Goal: Information Seeking & Learning: Check status

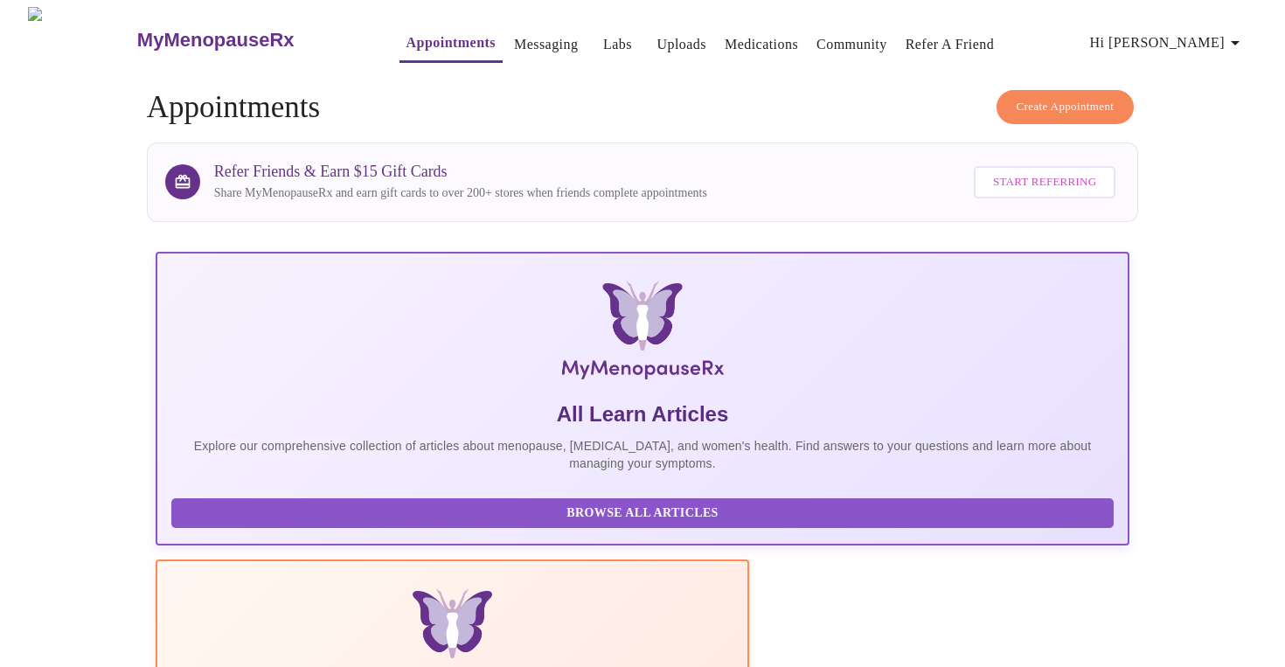
click at [603, 38] on link "Labs" at bounding box center [617, 44] width 29 height 24
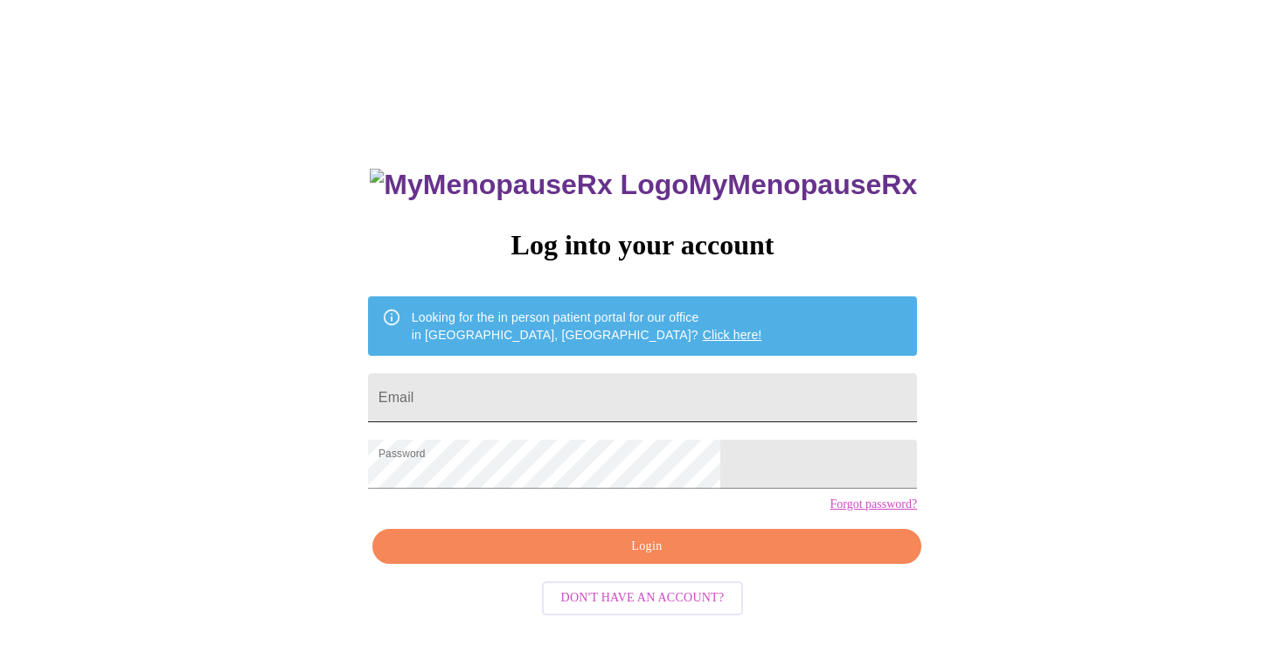
click at [550, 398] on input "Email" at bounding box center [642, 397] width 549 height 49
type input "[EMAIL_ADDRESS][DOMAIN_NAME]"
click at [628, 558] on span "Login" at bounding box center [647, 547] width 509 height 22
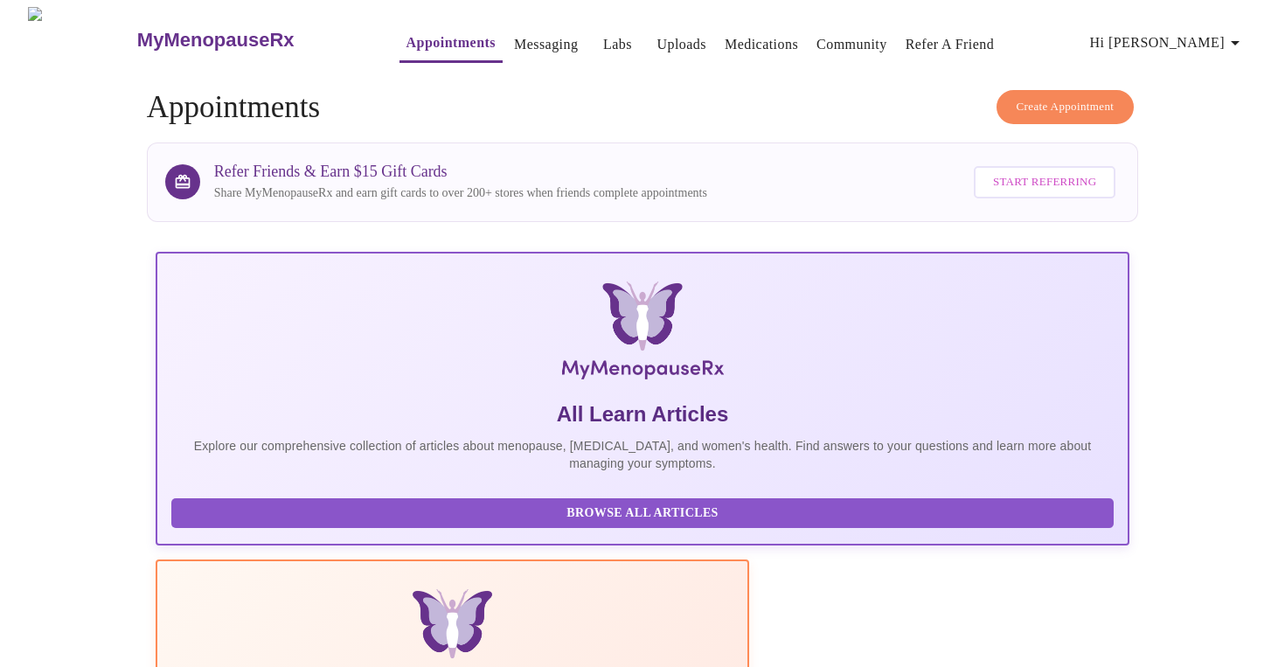
click at [603, 37] on link "Labs" at bounding box center [617, 44] width 29 height 24
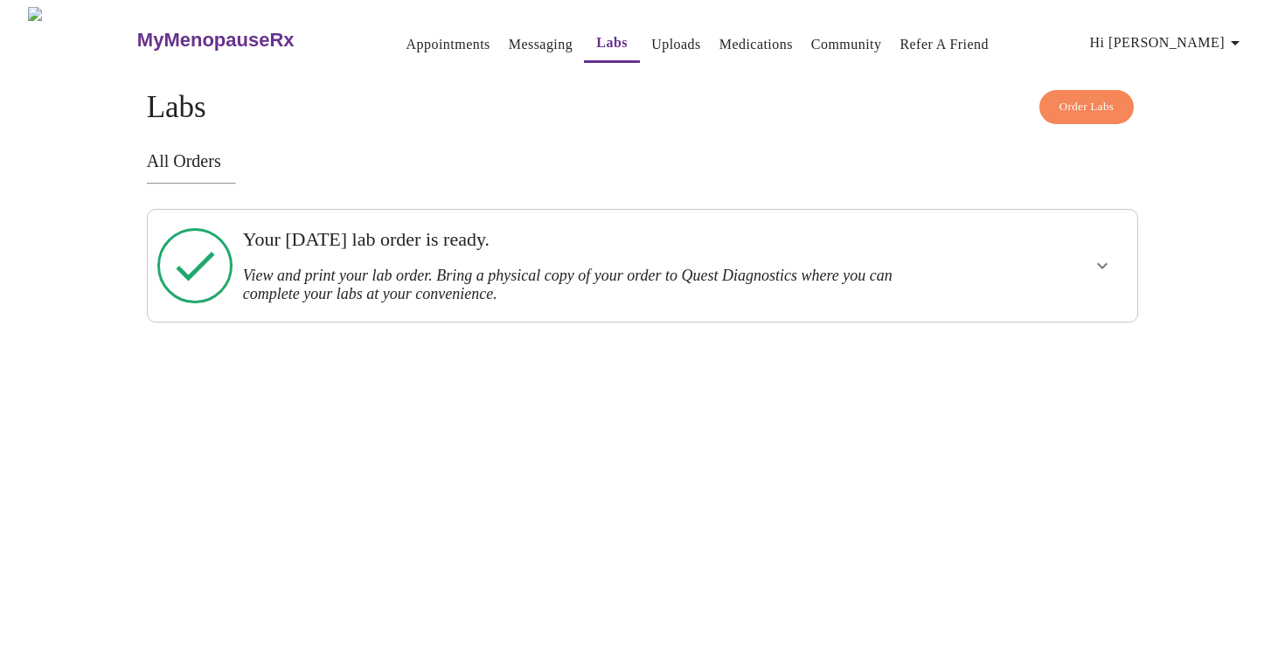
click at [732, 40] on link "Medications" at bounding box center [756, 44] width 73 height 24
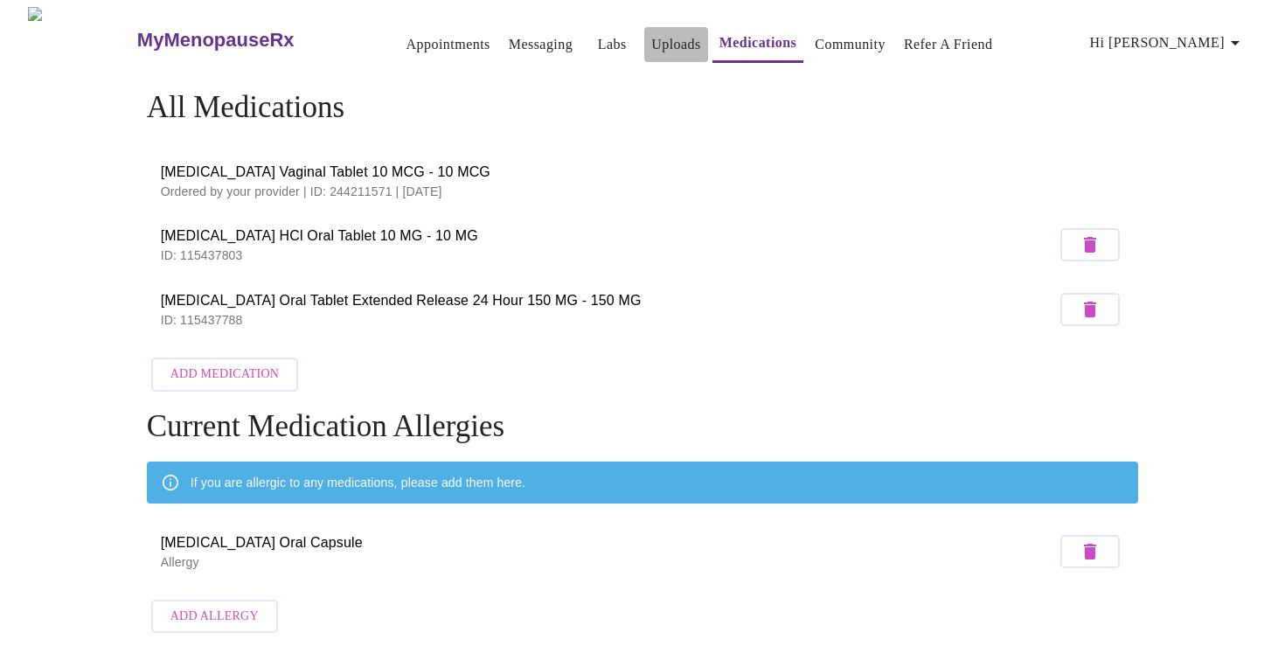
click at [651, 38] on link "Uploads" at bounding box center [676, 44] width 50 height 24
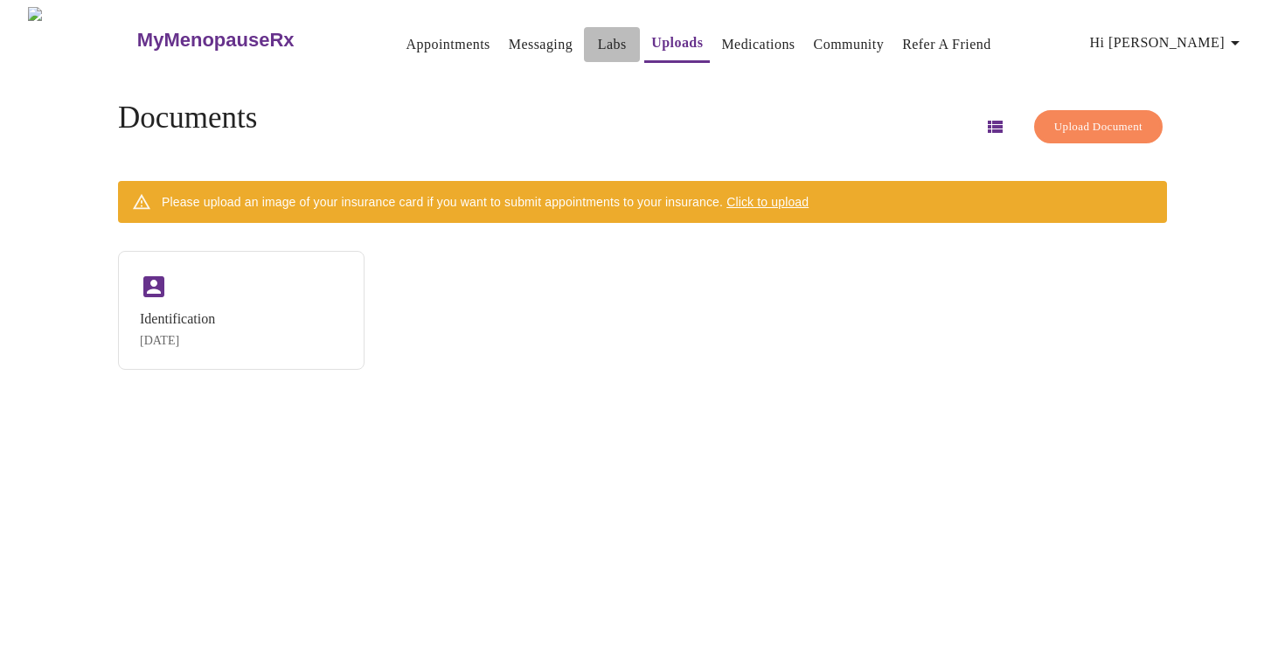
click at [598, 33] on link "Labs" at bounding box center [612, 44] width 29 height 24
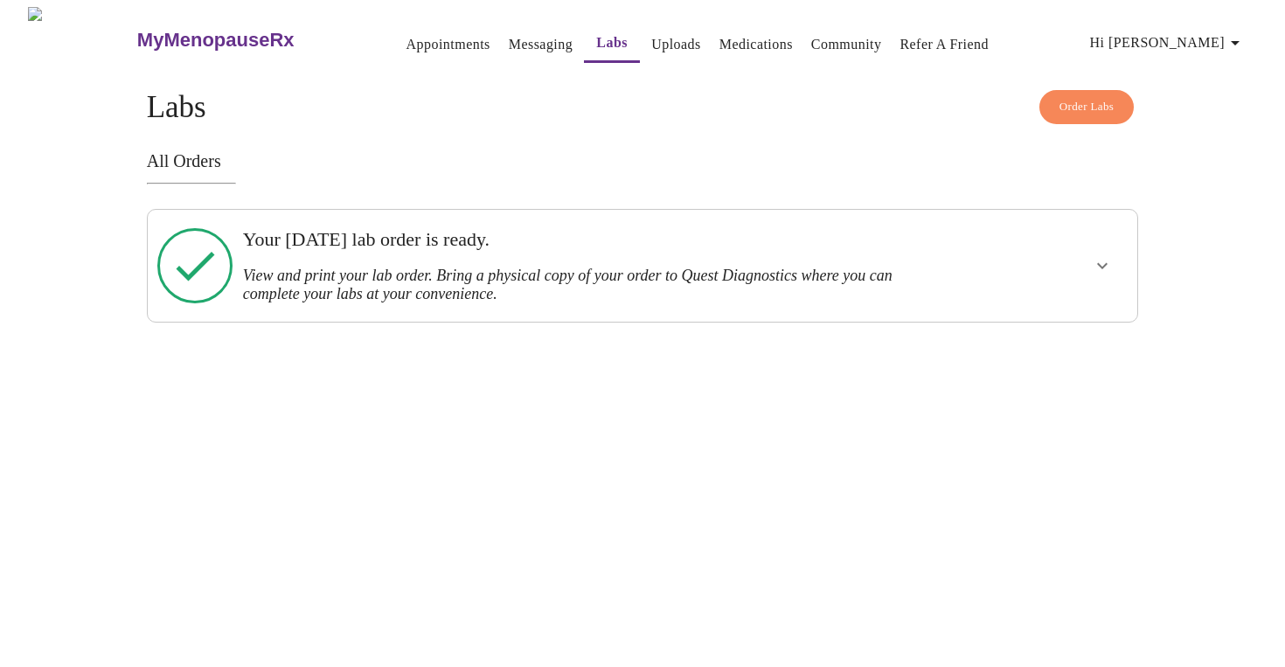
click at [509, 37] on link "Messaging" at bounding box center [541, 44] width 64 height 24
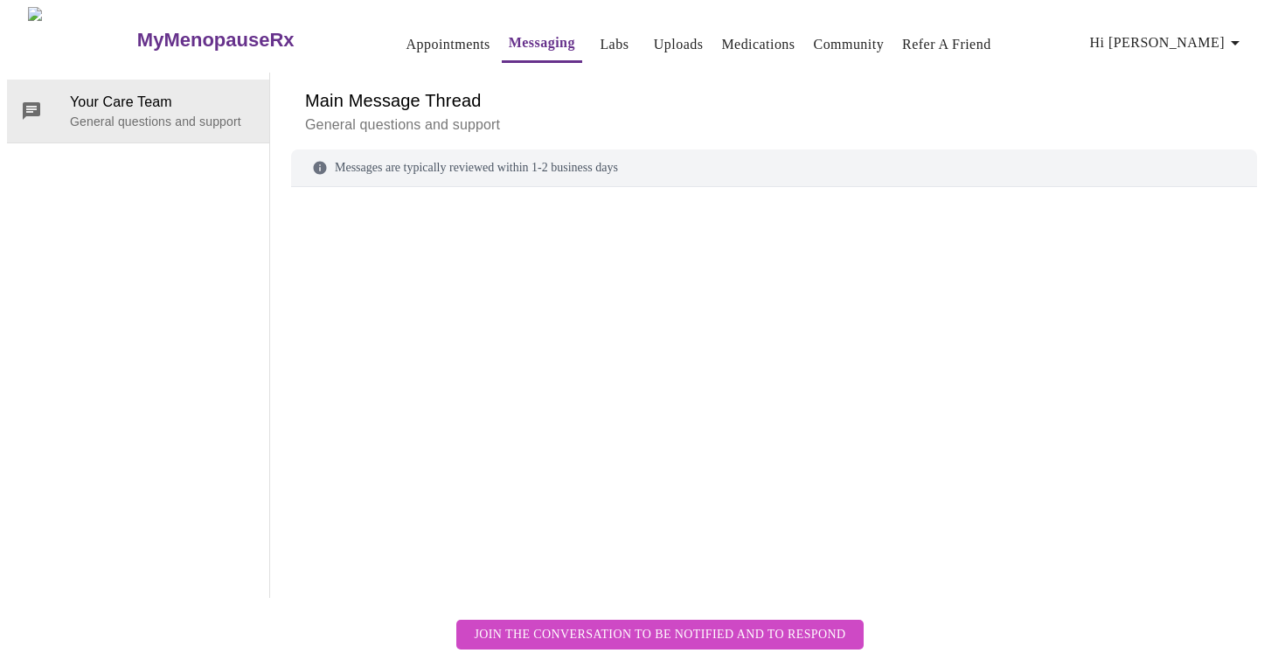
scroll to position [66, 0]
